Goal: Task Accomplishment & Management: Manage account settings

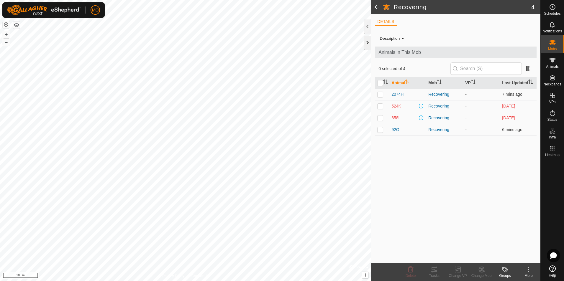
click at [368, 43] on div at bounding box center [367, 43] width 7 height 14
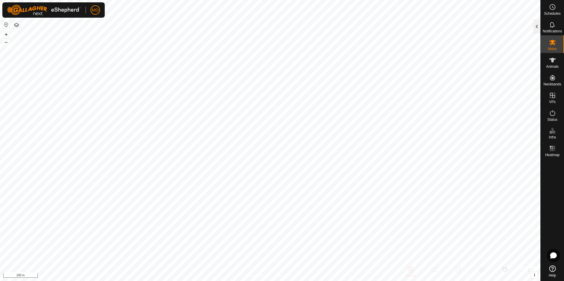
click at [535, 26] on div at bounding box center [536, 26] width 7 height 14
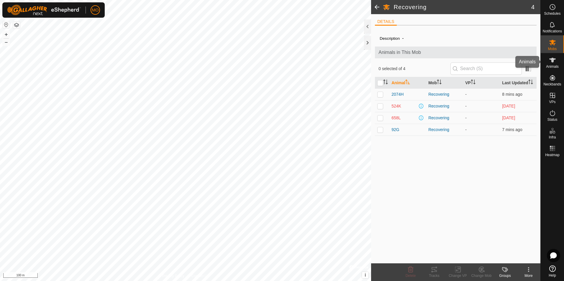
click at [553, 63] on icon at bounding box center [552, 60] width 7 height 7
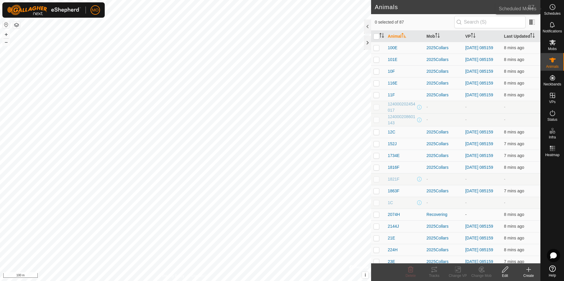
click at [553, 8] on icon at bounding box center [552, 7] width 7 height 7
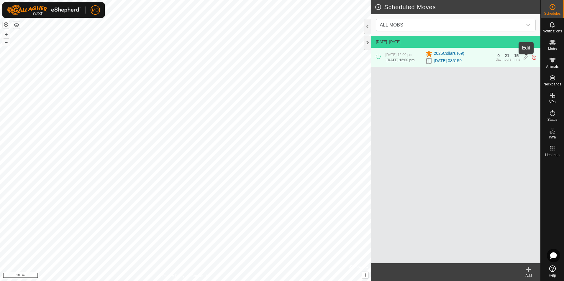
click at [524, 58] on icon at bounding box center [526, 57] width 5 height 6
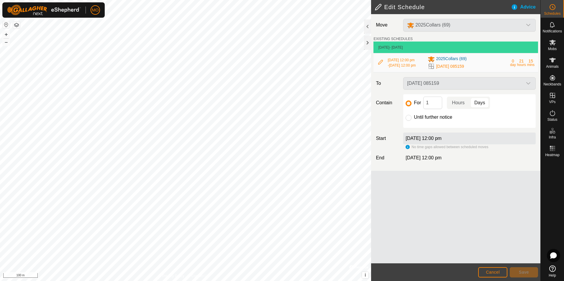
click at [528, 85] on div "[DATE] 085159" at bounding box center [469, 83] width 137 height 12
click at [511, 23] on div "2025Collars (69)" at bounding box center [469, 25] width 137 height 13
click at [514, 27] on div "2025Collars (69)" at bounding box center [469, 25] width 137 height 13
click at [380, 4] on h2 "Edit Schedule" at bounding box center [443, 7] width 136 height 7
click at [378, 6] on h2 "Edit Schedule" at bounding box center [443, 7] width 136 height 7
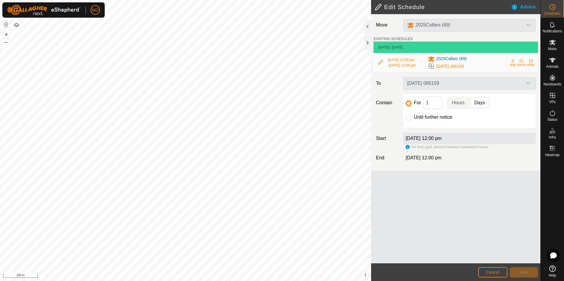
click at [531, 6] on div "Advice" at bounding box center [525, 7] width 29 height 7
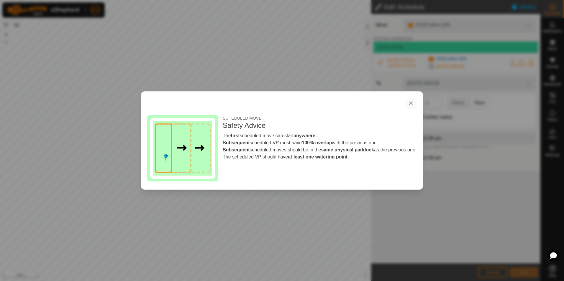
click at [412, 103] on button "button" at bounding box center [411, 104] width 12 height 12
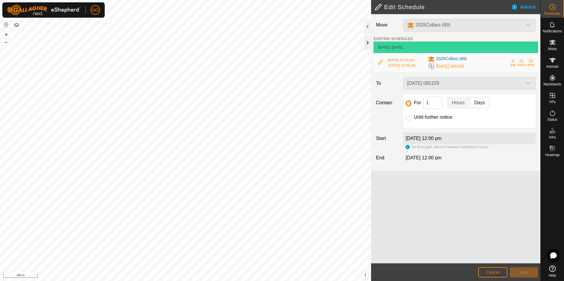
click at [367, 43] on div at bounding box center [367, 43] width 7 height 14
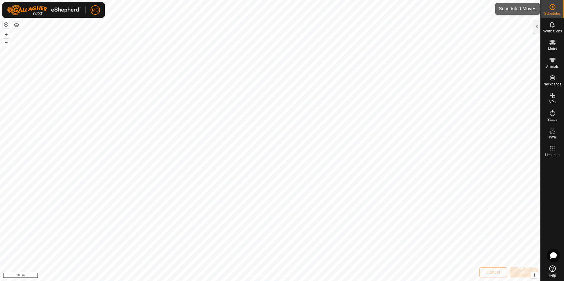
click at [553, 9] on icon at bounding box center [552, 7] width 7 height 7
click at [554, 46] on es-mob-svg-icon at bounding box center [552, 42] width 11 height 9
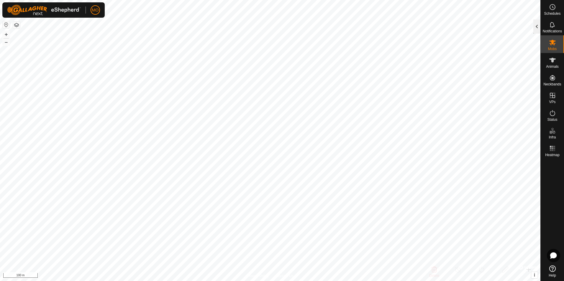
click at [540, 28] on div at bounding box center [536, 26] width 7 height 14
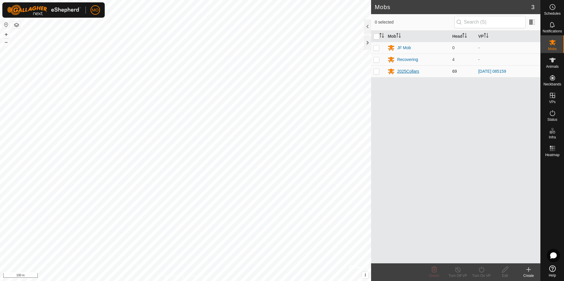
click at [406, 73] on div "2025Collars" at bounding box center [408, 71] width 22 height 6
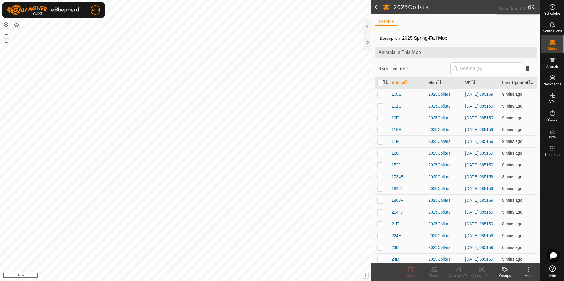
click at [553, 9] on circle at bounding box center [552, 6] width 5 height 5
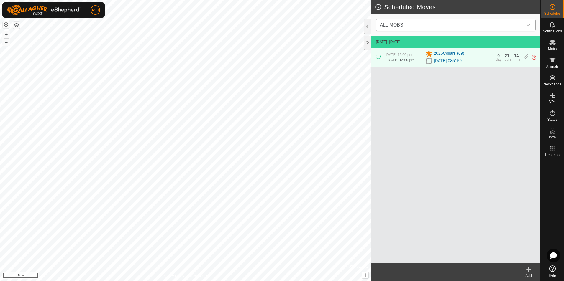
click at [530, 23] on icon "dropdown trigger" at bounding box center [528, 25] width 5 height 5
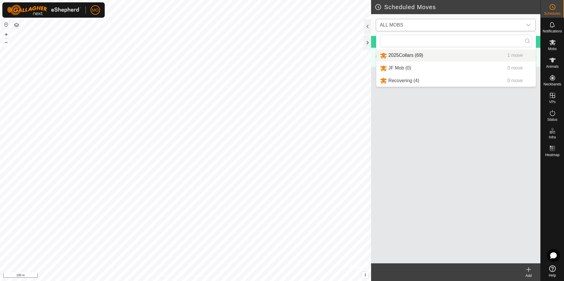
click at [441, 56] on li "2025Collars (69) 1 move" at bounding box center [455, 56] width 159 height 12
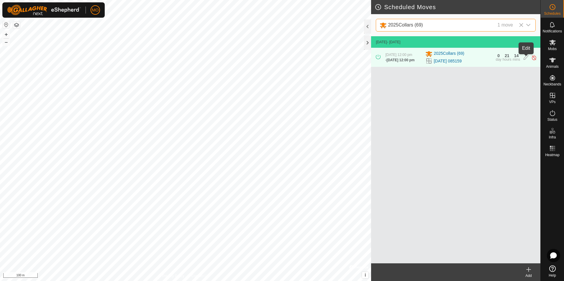
click at [526, 58] on icon at bounding box center [526, 58] width 5 height 6
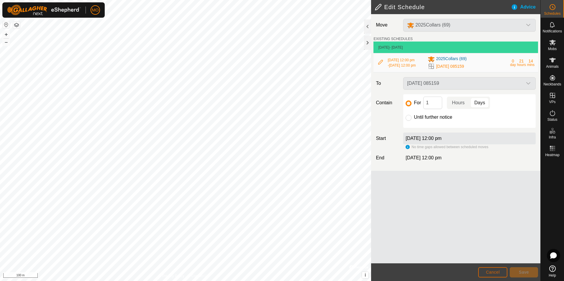
click at [494, 275] on span "Cancel" at bounding box center [493, 272] width 14 height 5
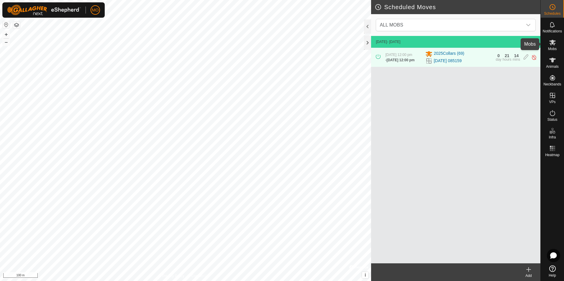
click at [554, 43] on icon at bounding box center [552, 42] width 7 height 7
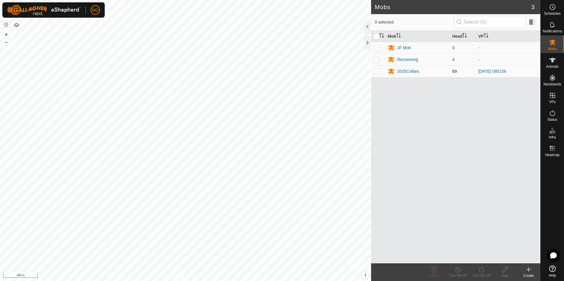
click at [377, 70] on p-checkbox at bounding box center [376, 71] width 6 height 5
checkbox input "true"
click at [459, 272] on icon at bounding box center [457, 269] width 7 height 7
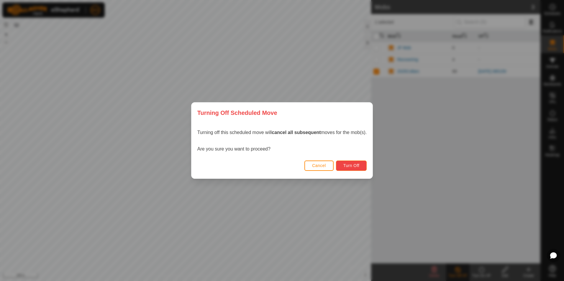
click at [352, 165] on span "Turn Off" at bounding box center [351, 165] width 16 height 5
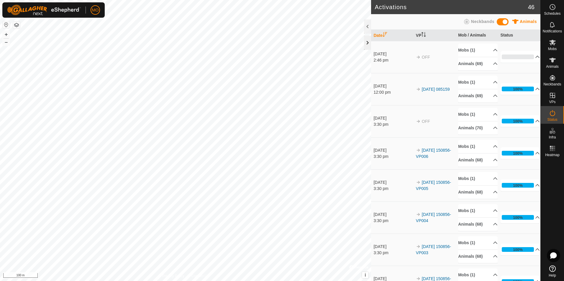
click at [370, 41] on div at bounding box center [367, 43] width 7 height 14
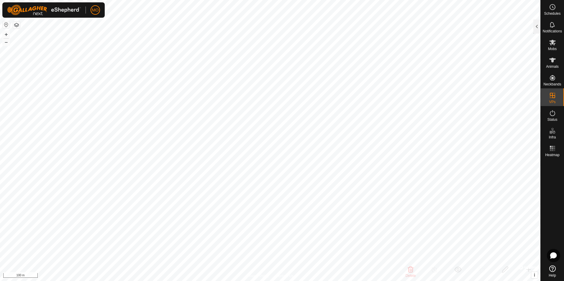
checkbox input "true"
checkbox input "false"
click at [553, 47] on es-mob-svg-icon at bounding box center [552, 42] width 11 height 9
click at [534, 26] on div at bounding box center [536, 26] width 7 height 14
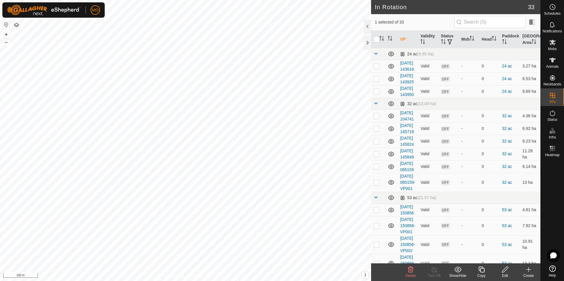
checkbox input "true"
checkbox input "false"
checkbox input "true"
click at [506, 270] on icon at bounding box center [504, 269] width 7 height 7
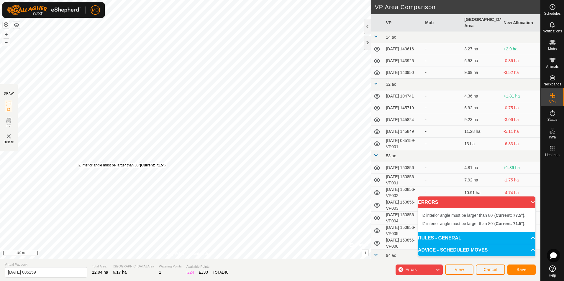
click at [78, 163] on div "IZ interior angle must be larger than 80° (Current: 71.5°) ." at bounding box center [122, 165] width 89 height 5
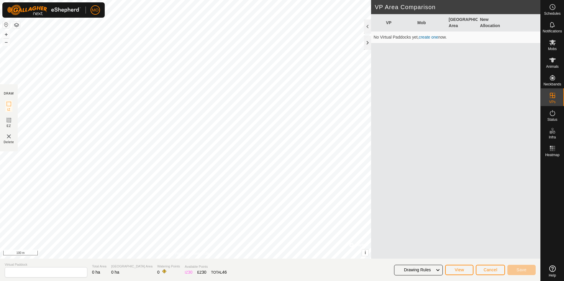
type input "[DATE] 085159"
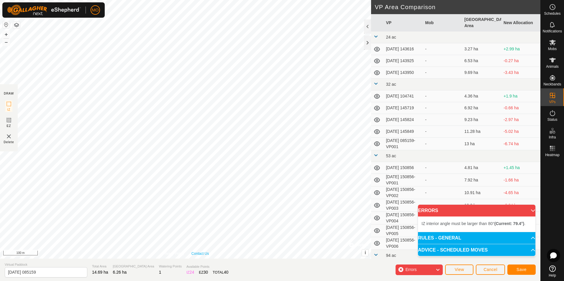
click at [82, 145] on div "IZ interior angle must be larger than 80° (Current: 79.4°) . + – ⇧ i © Mapbox ,…" at bounding box center [185, 129] width 371 height 259
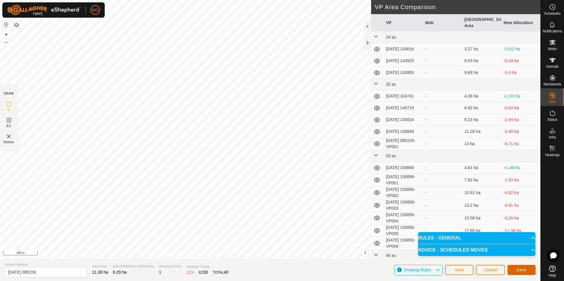
click at [524, 271] on span "Save" at bounding box center [521, 270] width 10 height 5
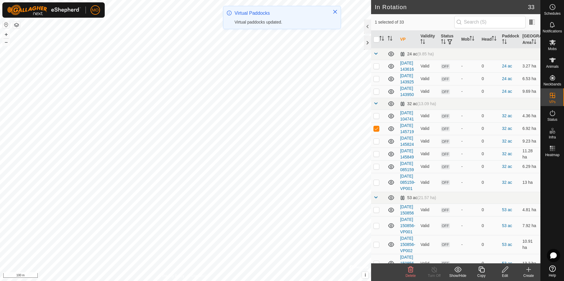
checkbox input "false"
checkbox input "true"
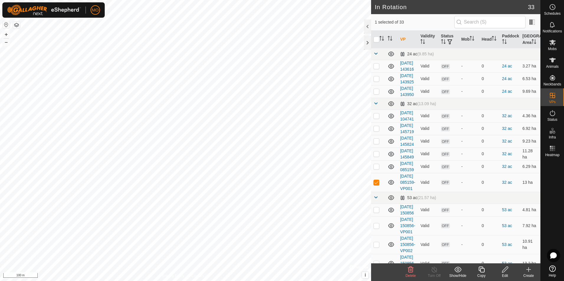
checkbox input "false"
checkbox input "true"
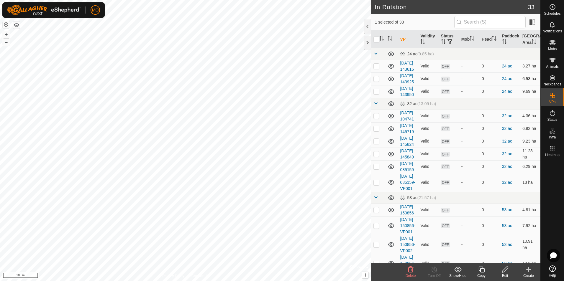
checkbox input "false"
checkbox input "true"
checkbox input "false"
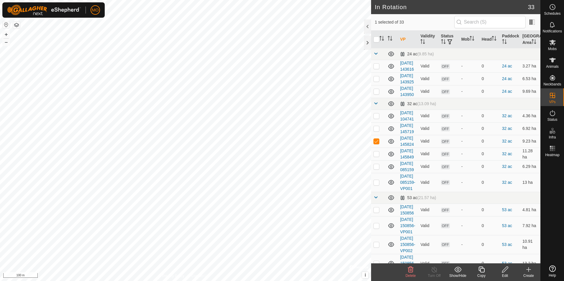
checkbox input "false"
checkbox input "true"
click at [552, 7] on icon at bounding box center [552, 7] width 7 height 7
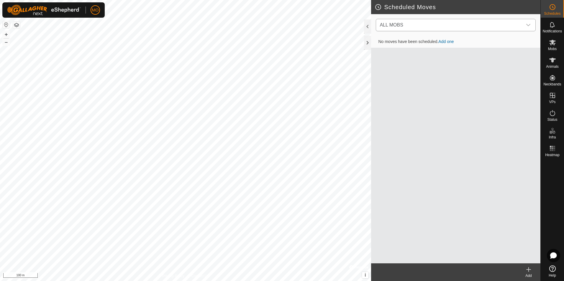
click at [533, 26] on div "dropdown trigger" at bounding box center [528, 25] width 12 height 12
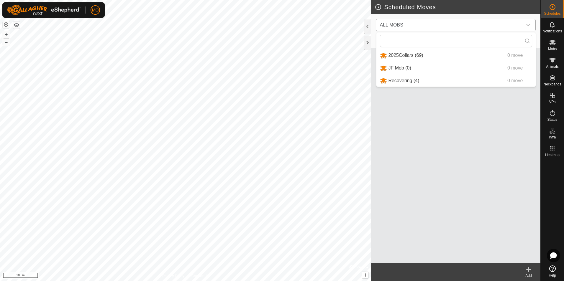
click at [443, 55] on li "2025Collars (69) 0 move" at bounding box center [455, 56] width 159 height 12
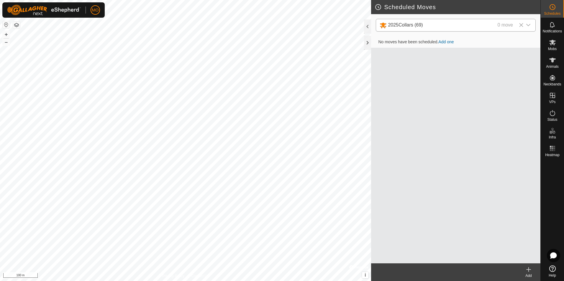
click at [443, 42] on link "Add one" at bounding box center [445, 42] width 15 height 5
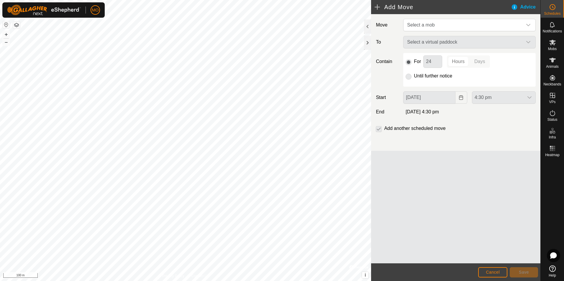
click at [477, 44] on div "Select a virtual paddock" at bounding box center [469, 42] width 137 height 12
click at [511, 28] on span "Select a mob" at bounding box center [464, 25] width 118 height 12
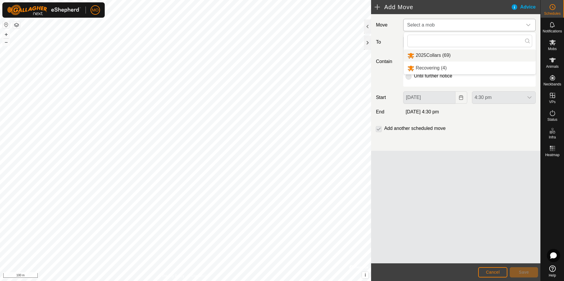
click at [440, 55] on li "2025Collars (69)" at bounding box center [470, 56] width 132 height 12
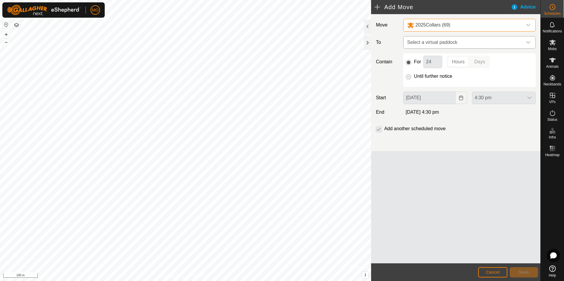
click at [529, 41] on icon "dropdown trigger" at bounding box center [528, 42] width 5 height 5
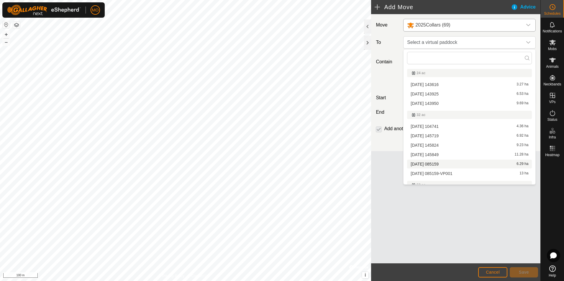
click at [457, 162] on li "2025-08-21 085159 6.29 ha" at bounding box center [469, 164] width 125 height 9
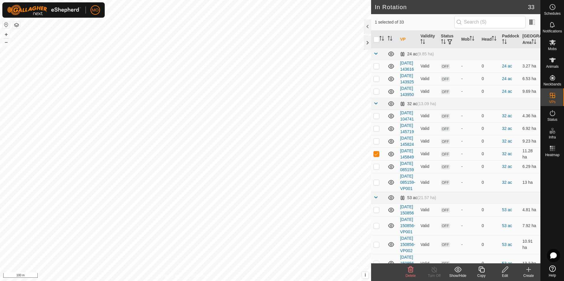
checkbox input "false"
checkbox input "true"
click at [503, 270] on icon at bounding box center [504, 269] width 7 height 7
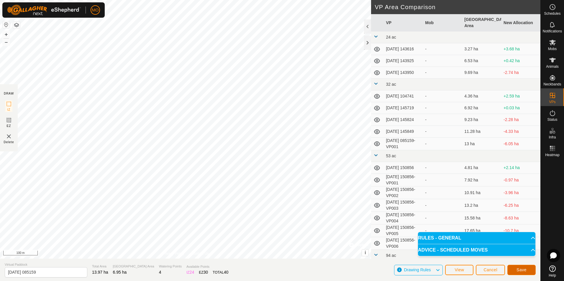
click at [521, 271] on span "Save" at bounding box center [521, 270] width 10 height 5
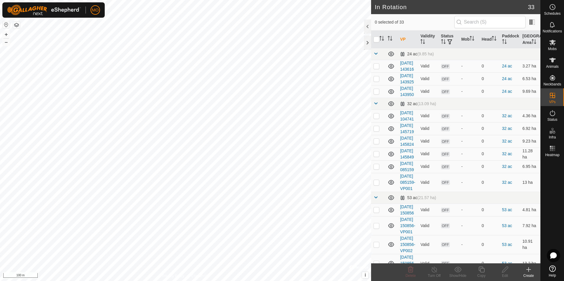
checkbox input "true"
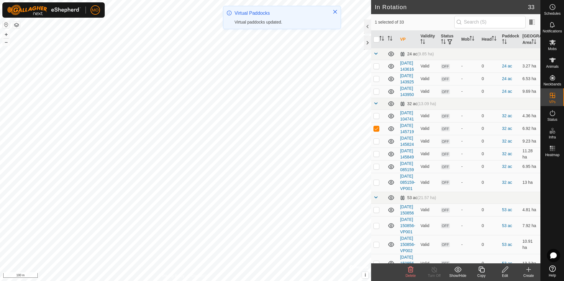
checkbox input "false"
checkbox input "true"
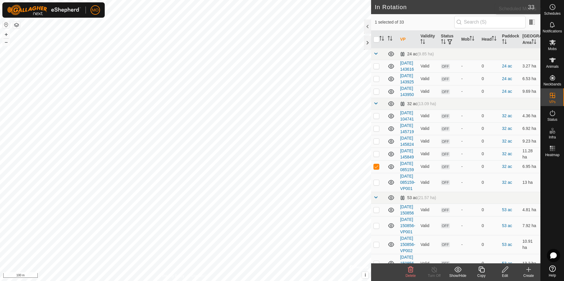
click at [555, 4] on icon at bounding box center [552, 7] width 7 height 7
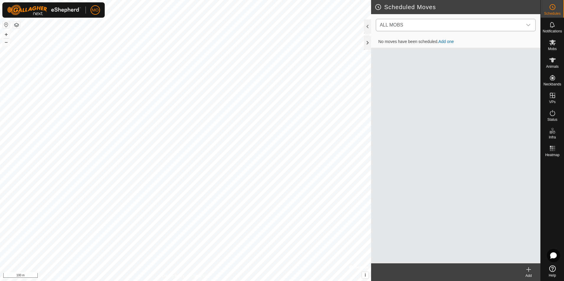
click at [524, 24] on div "dropdown trigger" at bounding box center [528, 25] width 12 height 12
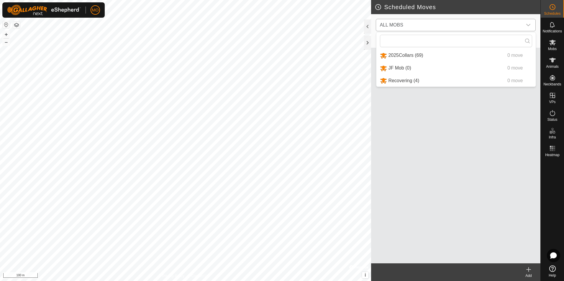
click at [420, 57] on li "2025Collars (69) 0 move" at bounding box center [455, 56] width 159 height 12
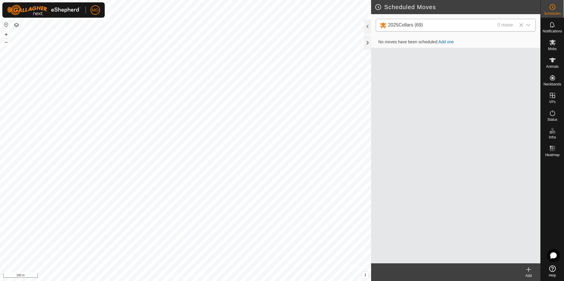
click at [528, 272] on icon at bounding box center [528, 269] width 7 height 7
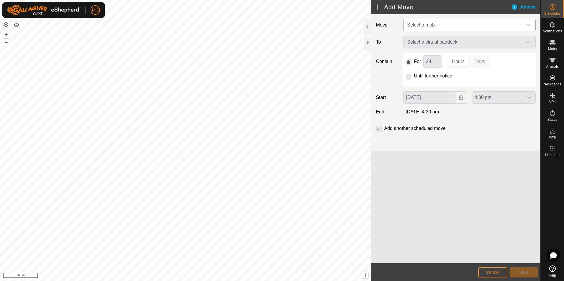
click at [480, 26] on span "Select a mob" at bounding box center [464, 25] width 118 height 12
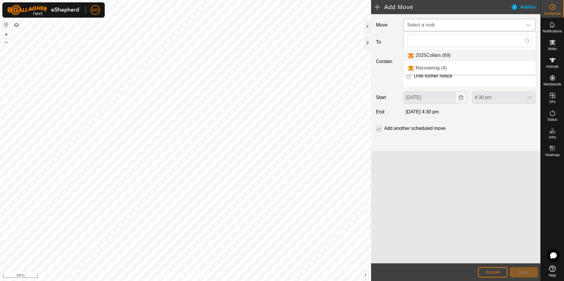
click at [453, 53] on li "2025Collars (69)" at bounding box center [470, 56] width 132 height 12
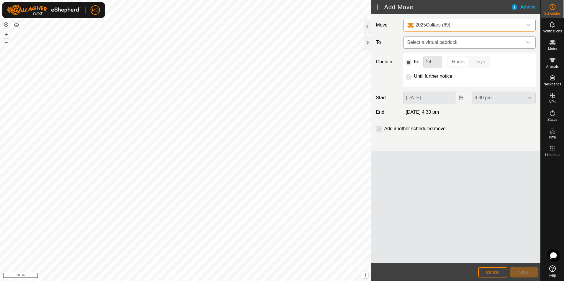
click at [469, 46] on span "Select a virtual paddock" at bounding box center [464, 43] width 118 height 12
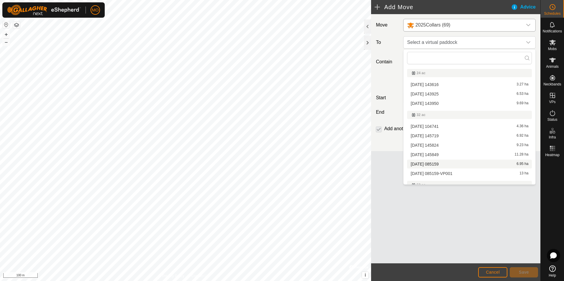
click at [446, 165] on li "2025-08-21 085159 6.95 ha" at bounding box center [469, 164] width 125 height 9
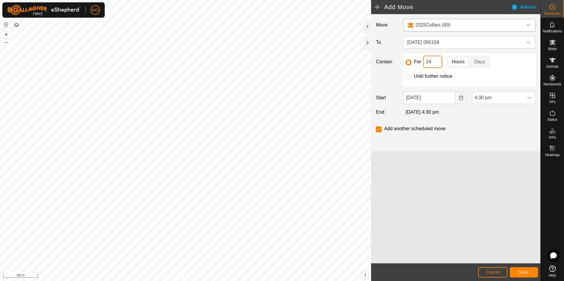
drag, startPoint x: 433, startPoint y: 62, endPoint x: 417, endPoint y: 60, distance: 15.7
click at [417, 60] on div "For 24 Hours Days" at bounding box center [470, 62] width 128 height 12
type input "8"
click at [483, 132] on div "Add another scheduled move" at bounding box center [455, 131] width 165 height 12
click at [523, 271] on span "Save" at bounding box center [524, 272] width 10 height 5
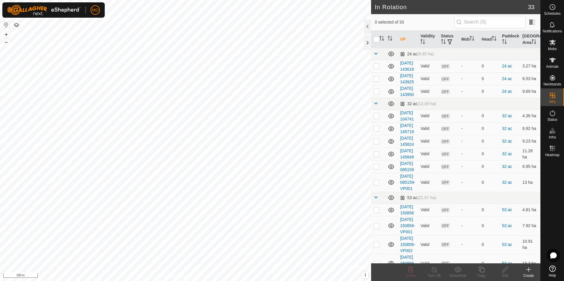
checkbox input "true"
click at [550, 6] on icon at bounding box center [552, 7] width 7 height 7
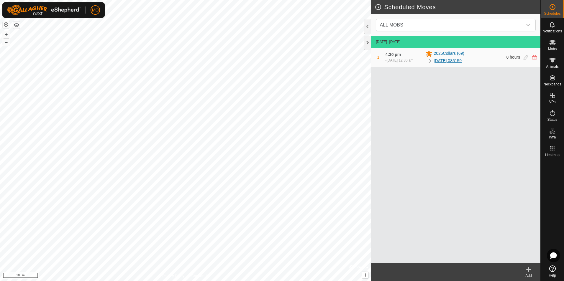
click at [447, 63] on link "[DATE] 085159" at bounding box center [448, 61] width 28 height 6
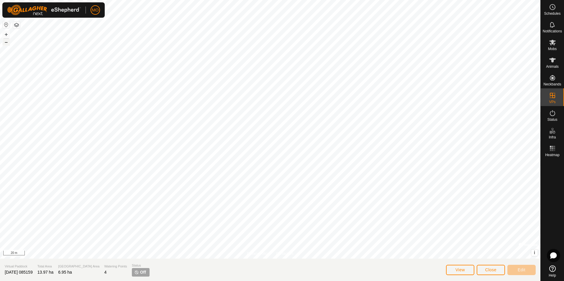
click at [7, 43] on button "–" at bounding box center [6, 42] width 7 height 7
